Goal: Task Accomplishment & Management: Manage account settings

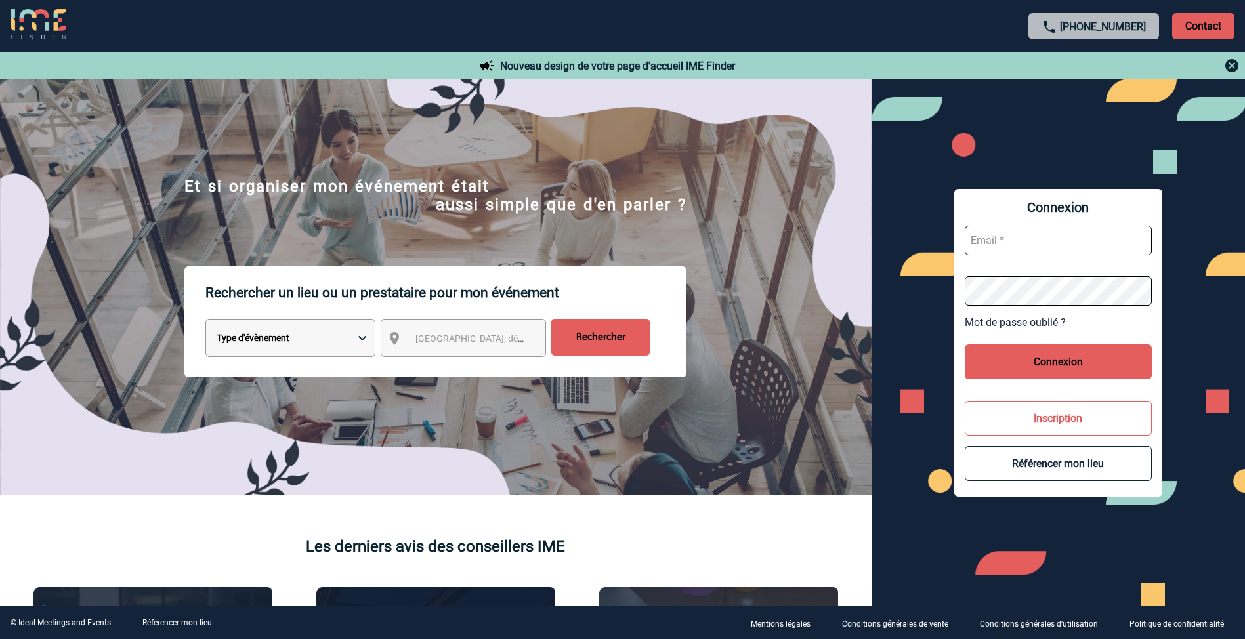
type input "[PERSON_NAME][EMAIL_ADDRESS][DOMAIN_NAME]"
click at [1037, 355] on button "Connexion" at bounding box center [1058, 362] width 187 height 35
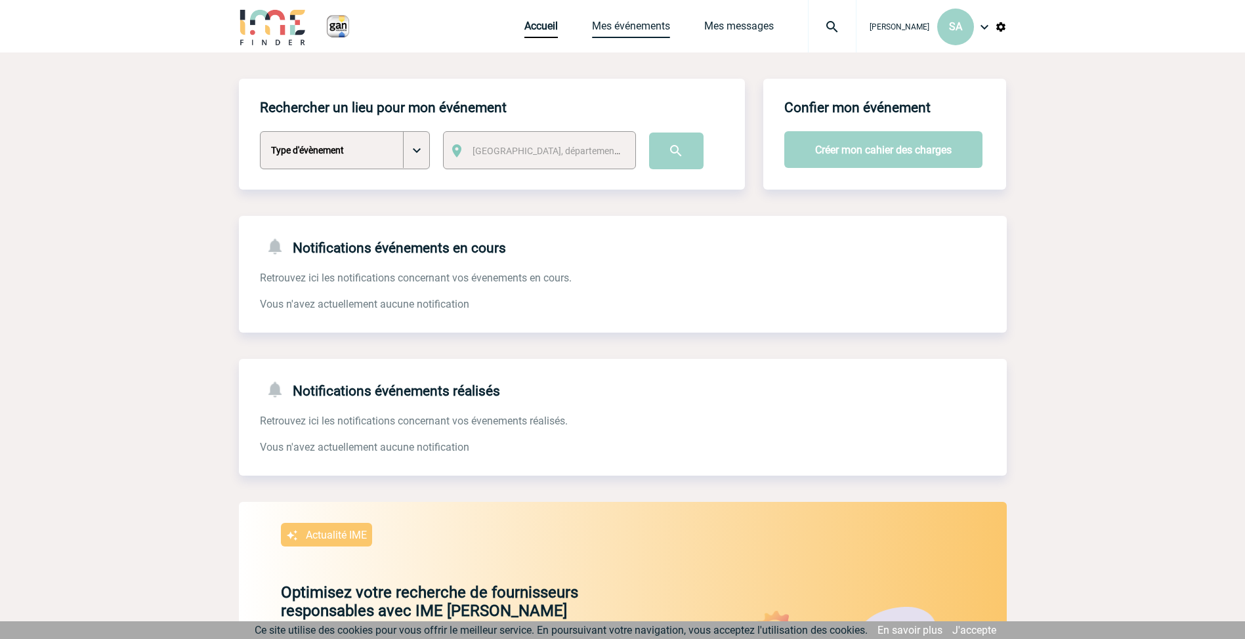
click at [627, 26] on link "Mes événements" at bounding box center [631, 29] width 78 height 18
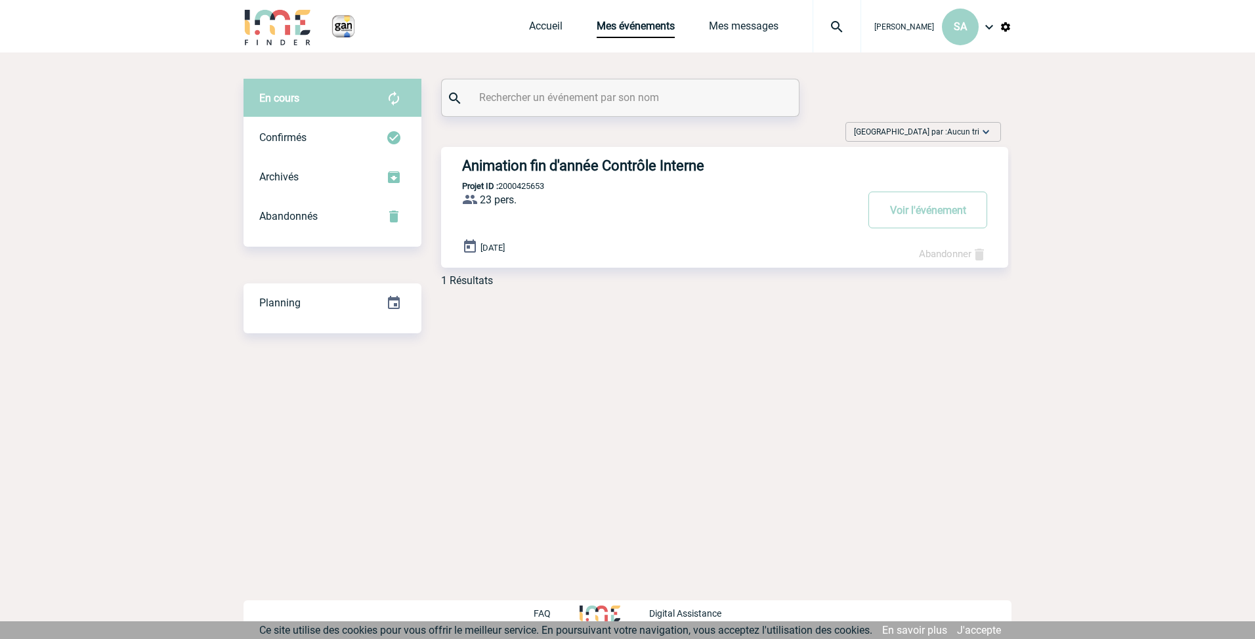
click at [614, 165] on h3 "Animation fin d'année Contrôle Interne" at bounding box center [659, 166] width 394 height 16
